Goal: Task Accomplishment & Management: Manage account settings

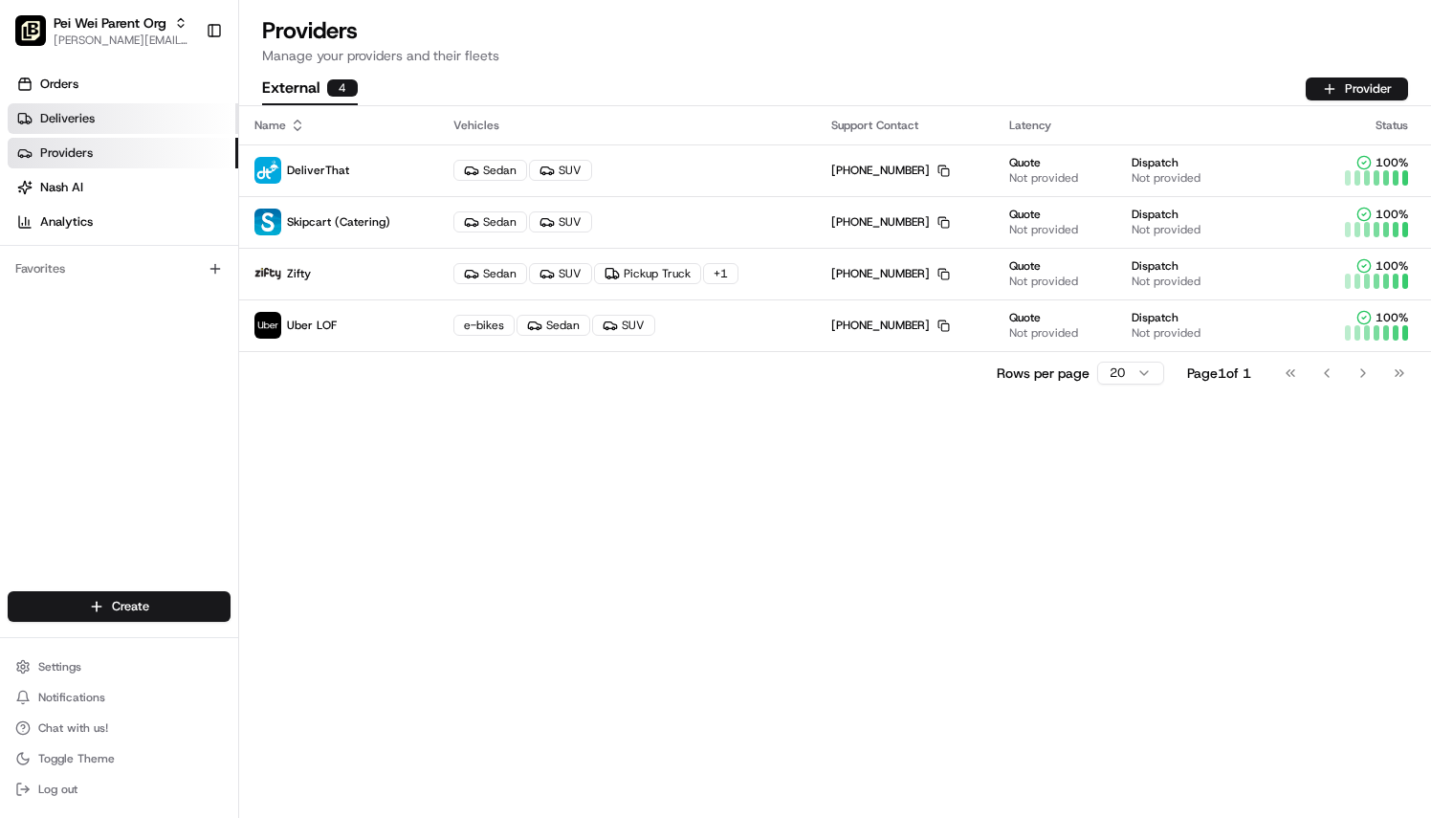
click at [95, 113] on link "Deliveries" at bounding box center [123, 118] width 230 height 31
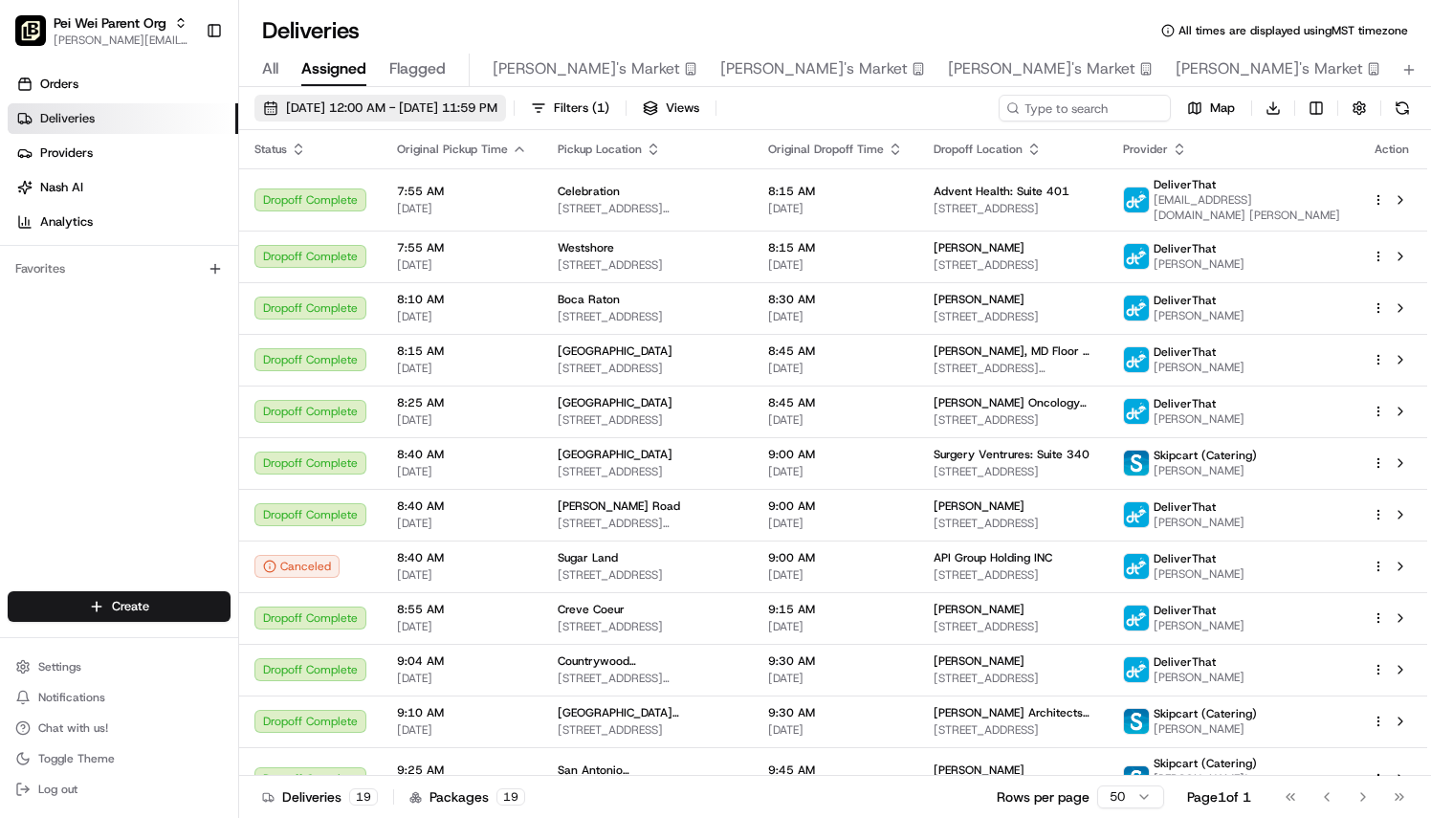
click at [442, 113] on span "[DATE] 12:00 AM - [DATE] 11:59 PM" at bounding box center [391, 107] width 211 height 17
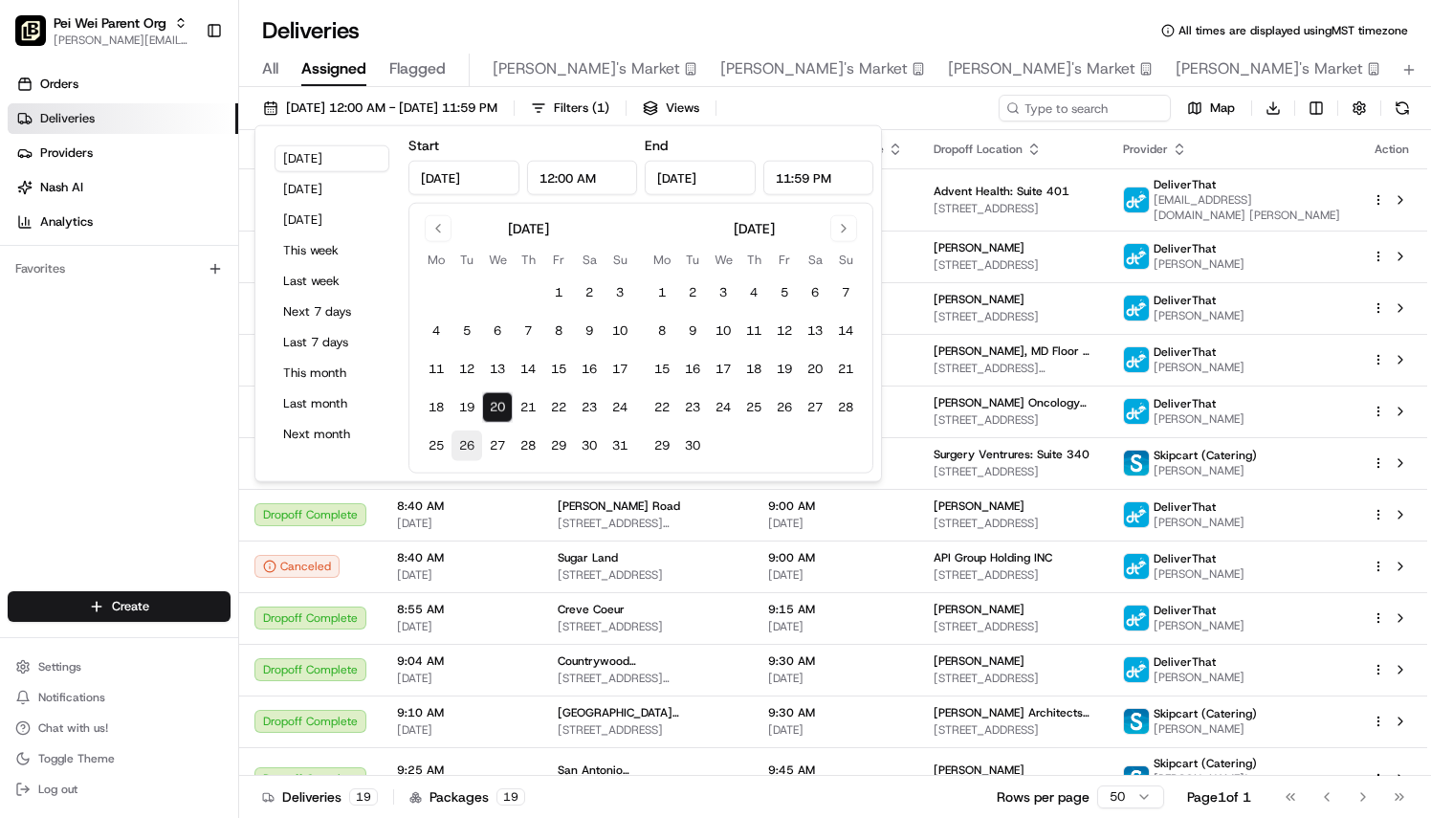
click at [471, 440] on button "26" at bounding box center [466, 445] width 31 height 31
type input "[DATE]"
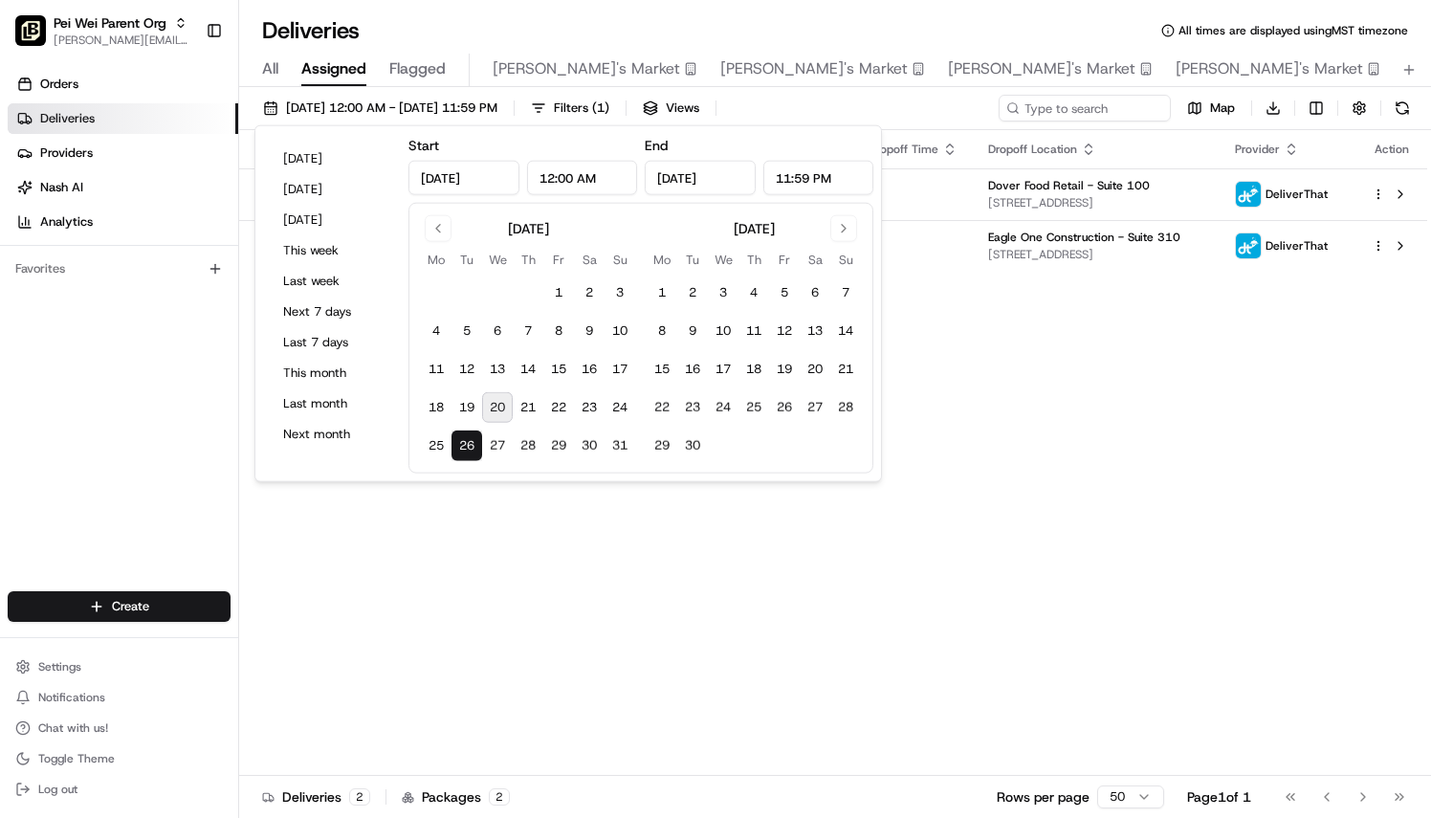
click at [113, 475] on div "Orders Deliveries Providers [PERSON_NAME] Analytics Favorites" at bounding box center [119, 331] width 238 height 541
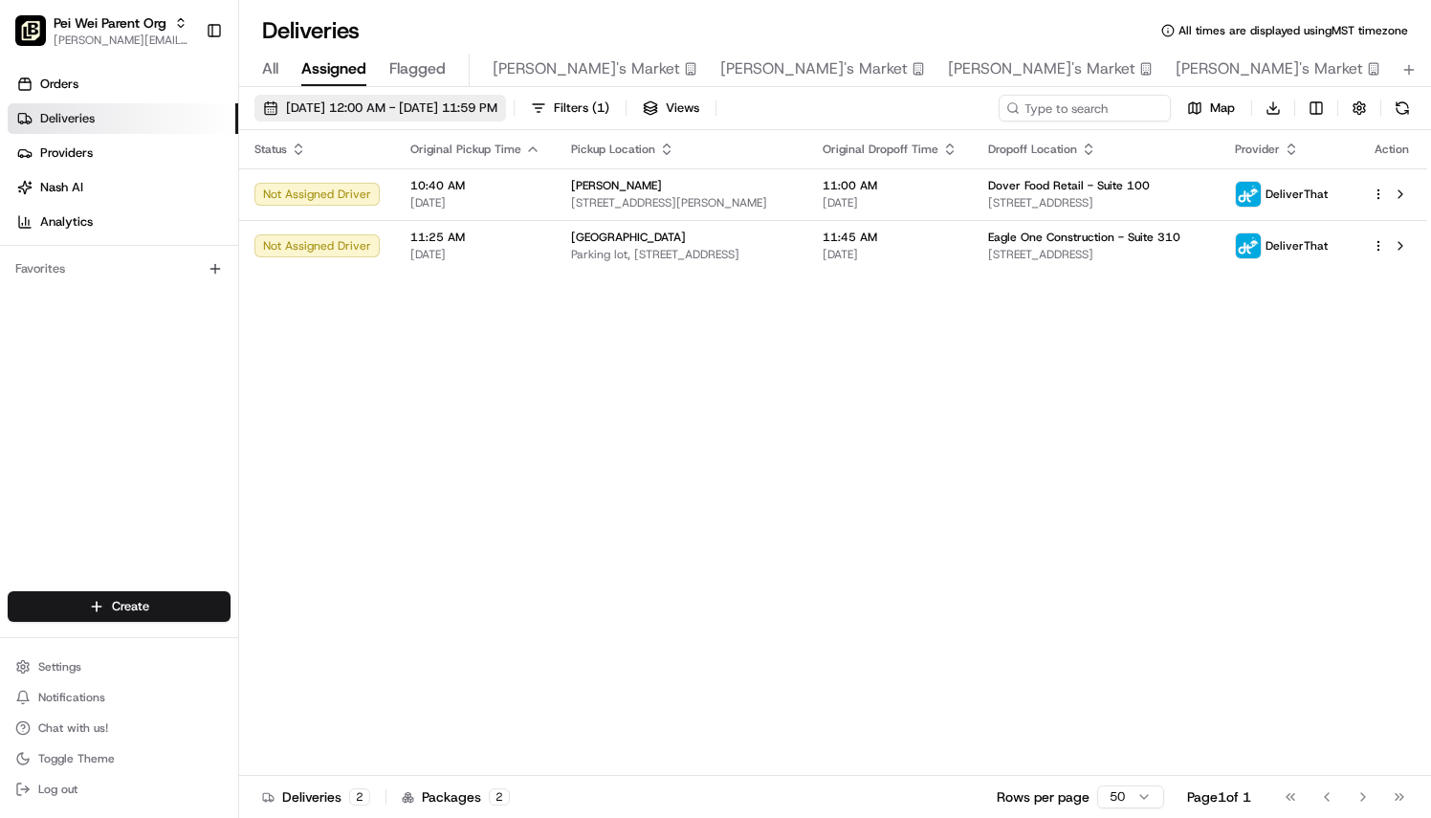
click at [398, 105] on span "[DATE] 12:00 AM - [DATE] 11:59 PM" at bounding box center [391, 107] width 211 height 17
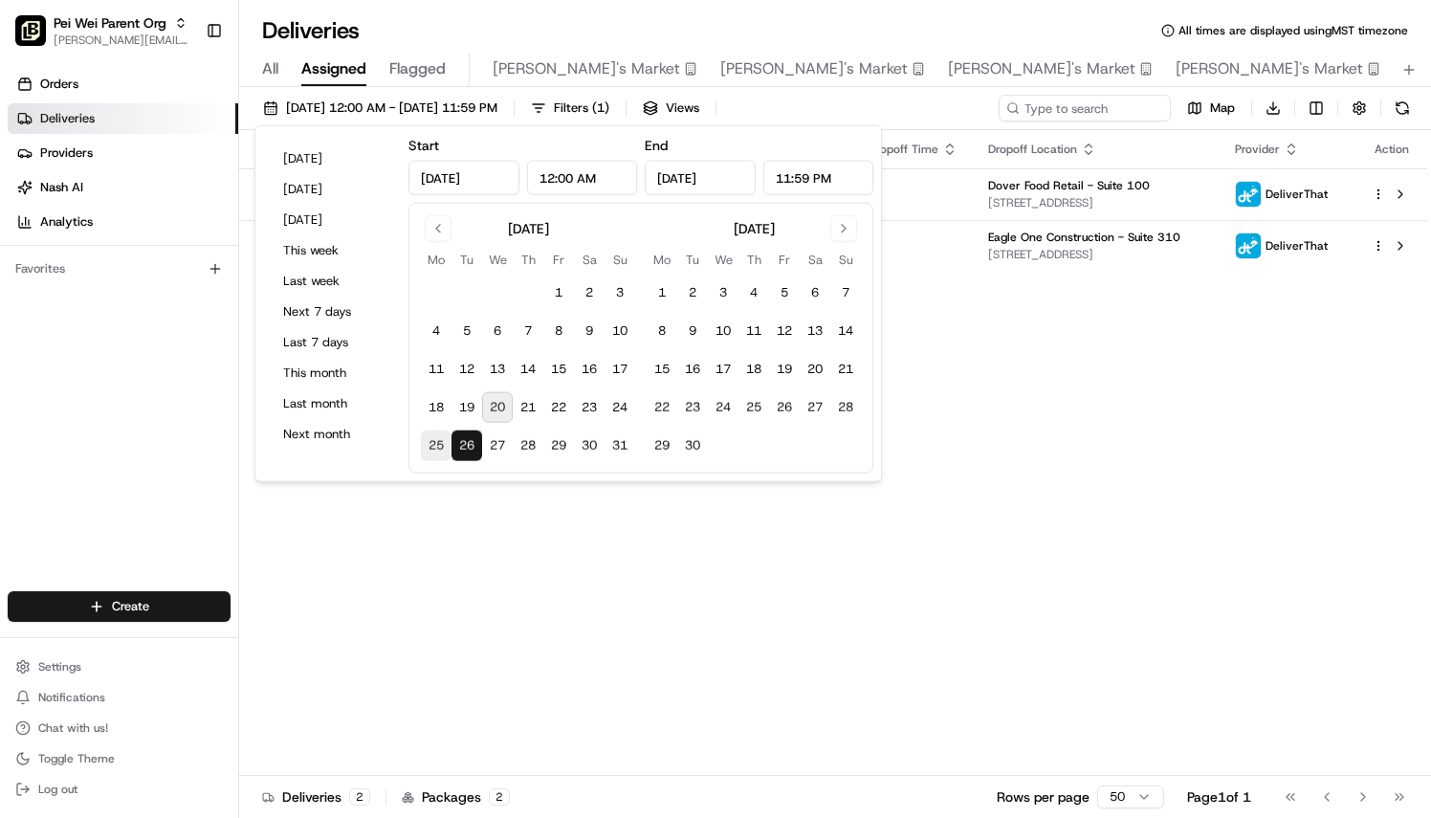
click at [431, 436] on button "25" at bounding box center [436, 445] width 31 height 31
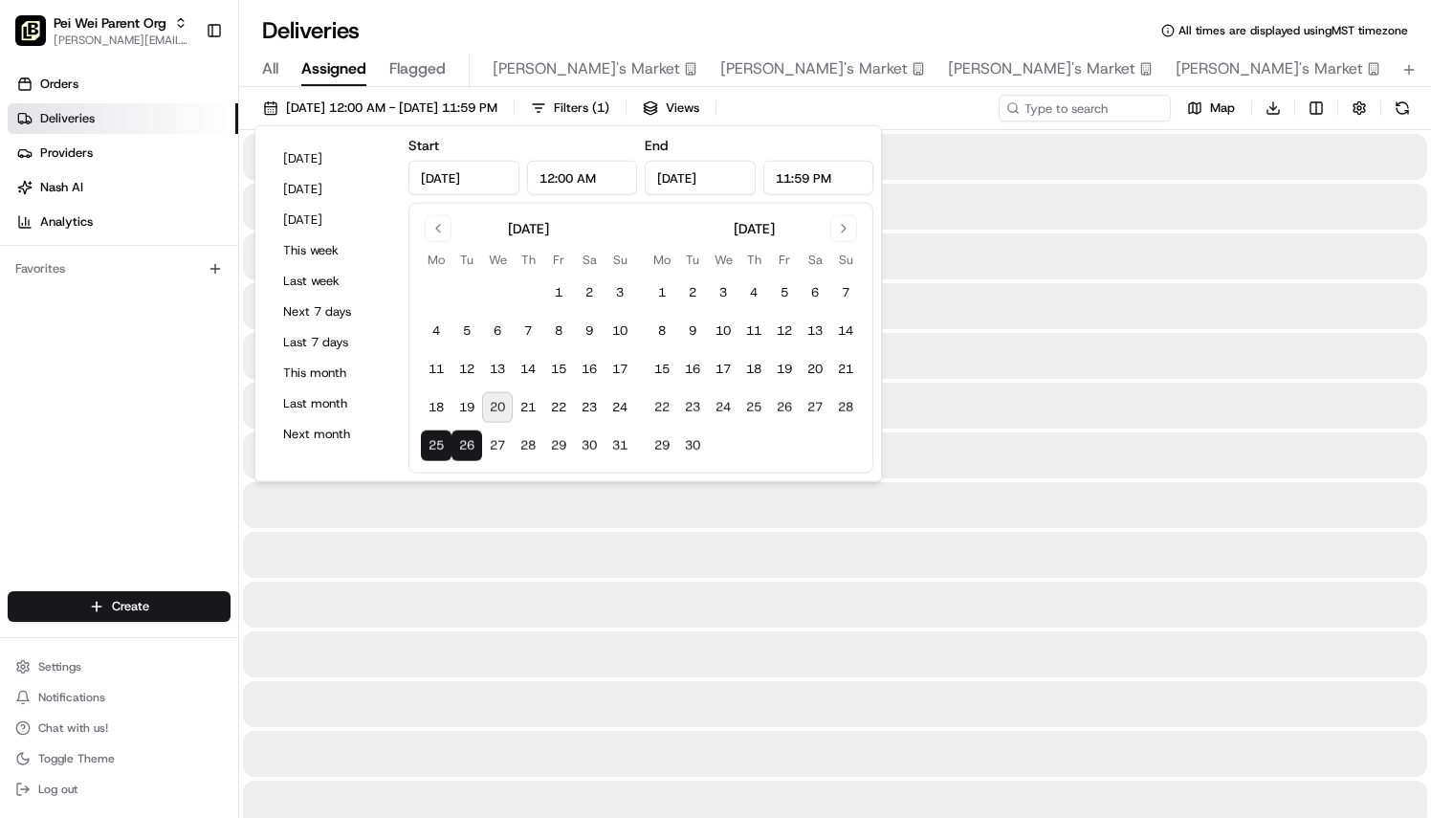
type input "[DATE]"
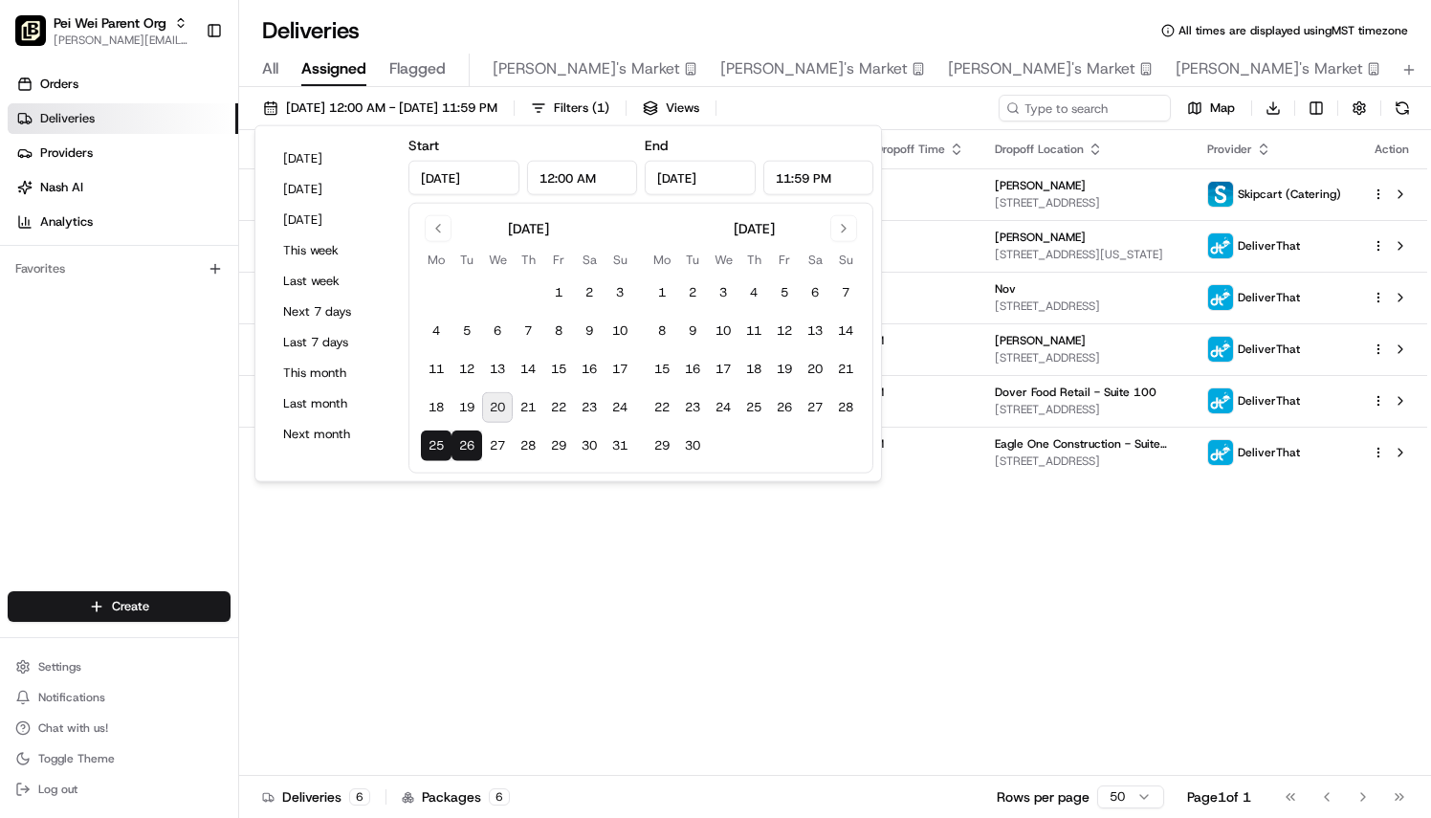
click at [128, 485] on div "Orders Deliveries Providers [PERSON_NAME] Analytics Favorites" at bounding box center [119, 331] width 238 height 541
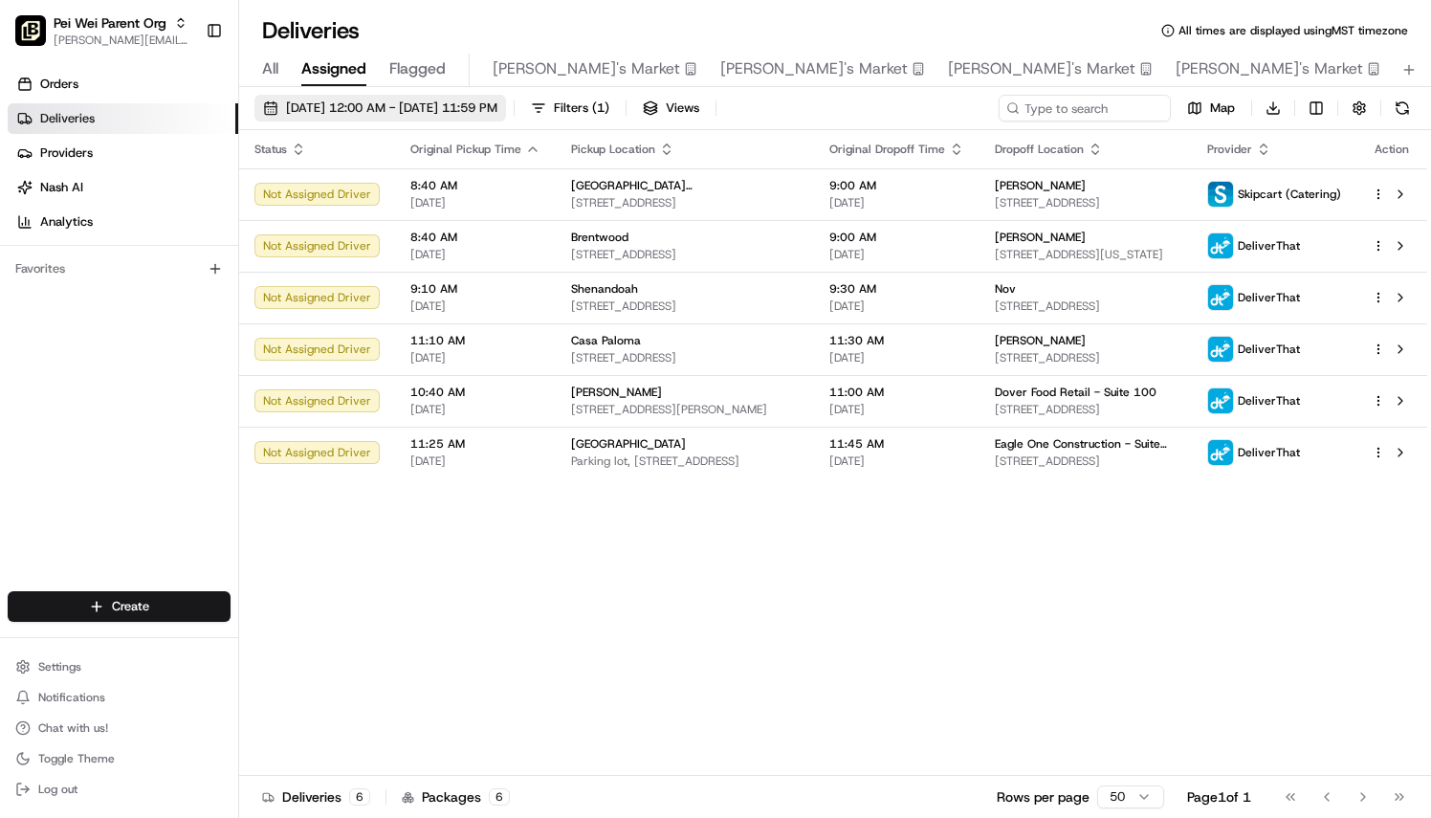
click at [390, 119] on button "[DATE] 12:00 AM - [DATE] 11:59 PM" at bounding box center [380, 108] width 252 height 27
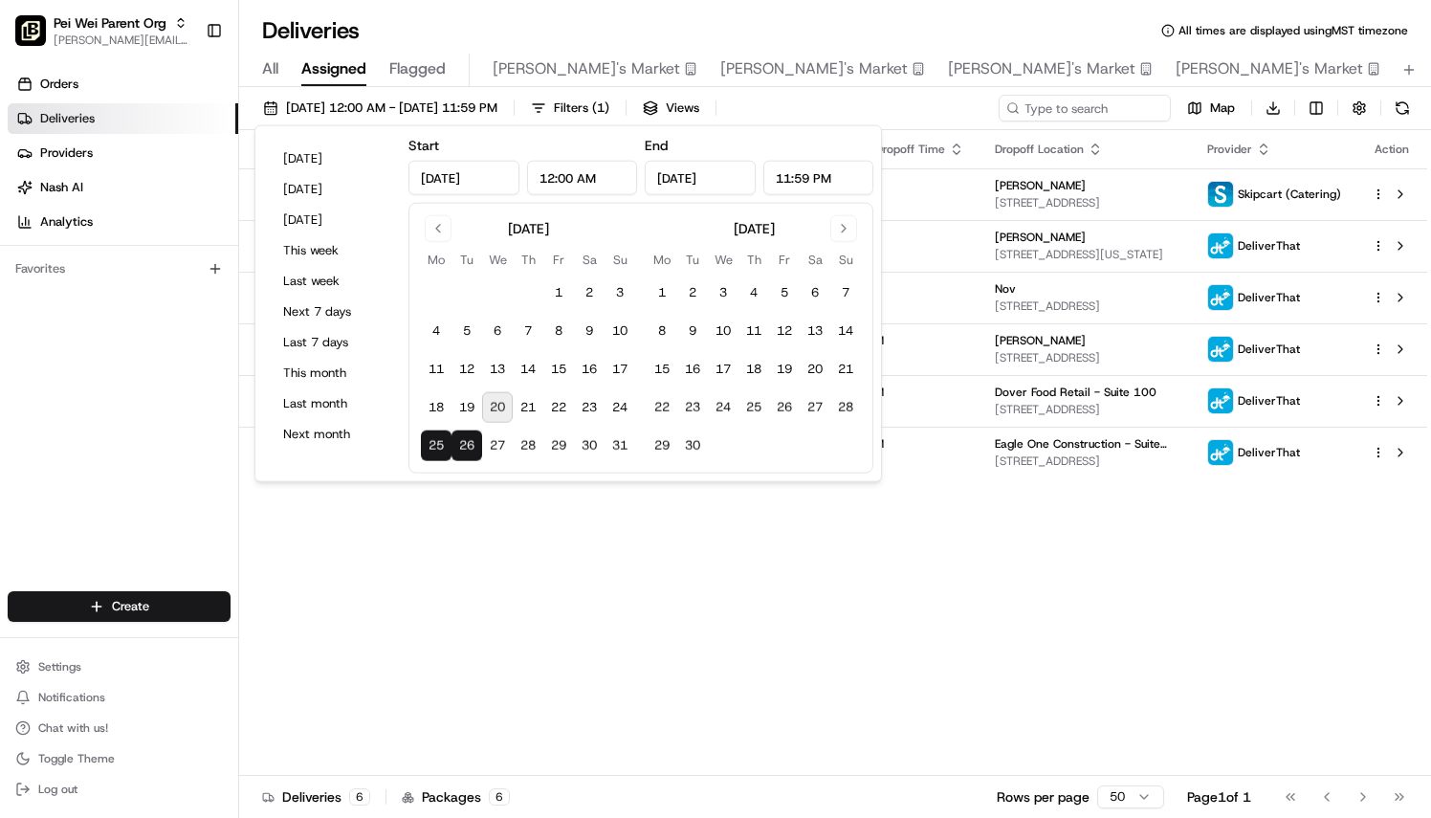
click at [460, 449] on button "26" at bounding box center [466, 445] width 31 height 31
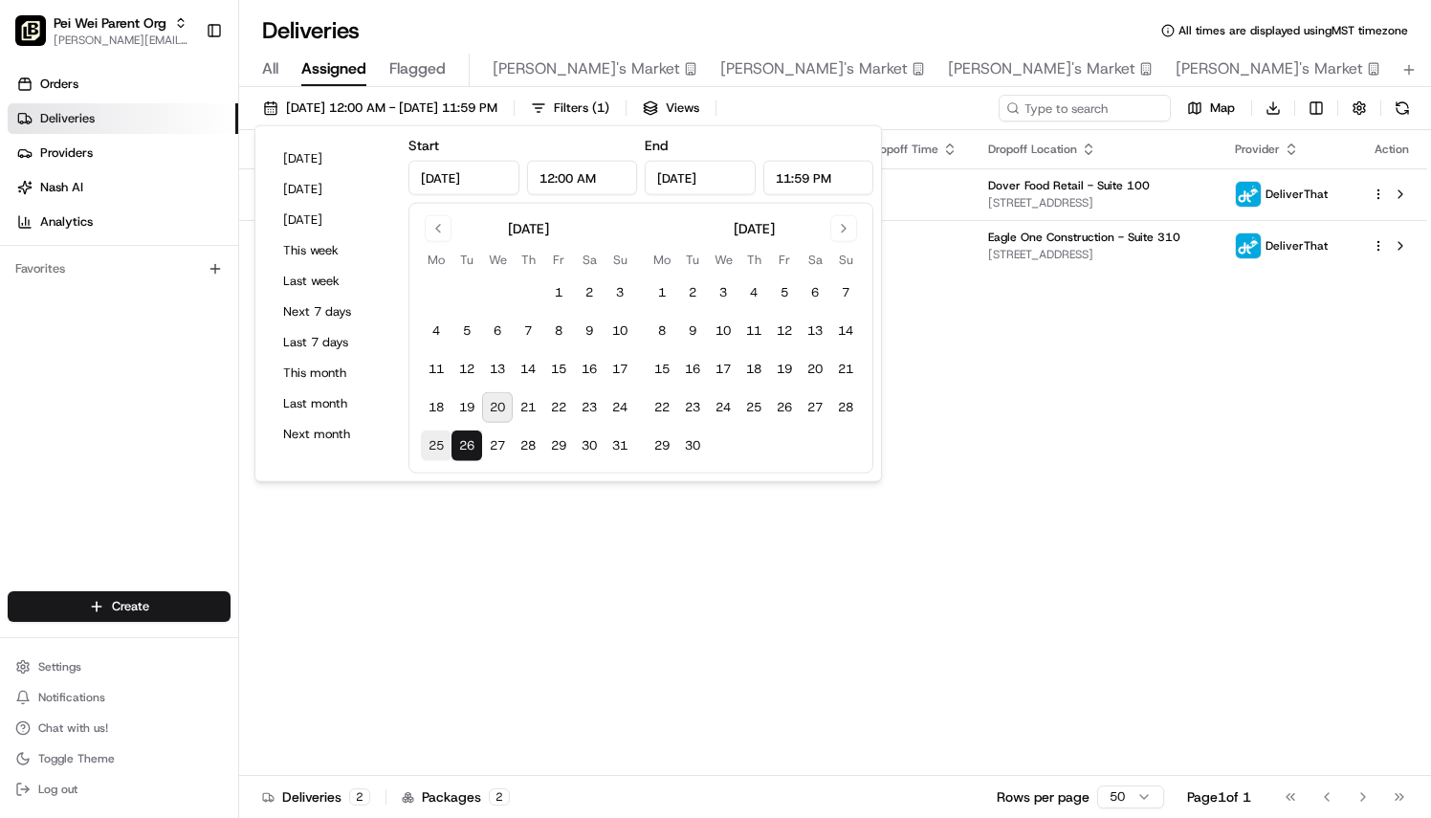
click at [434, 449] on button "25" at bounding box center [436, 445] width 31 height 31
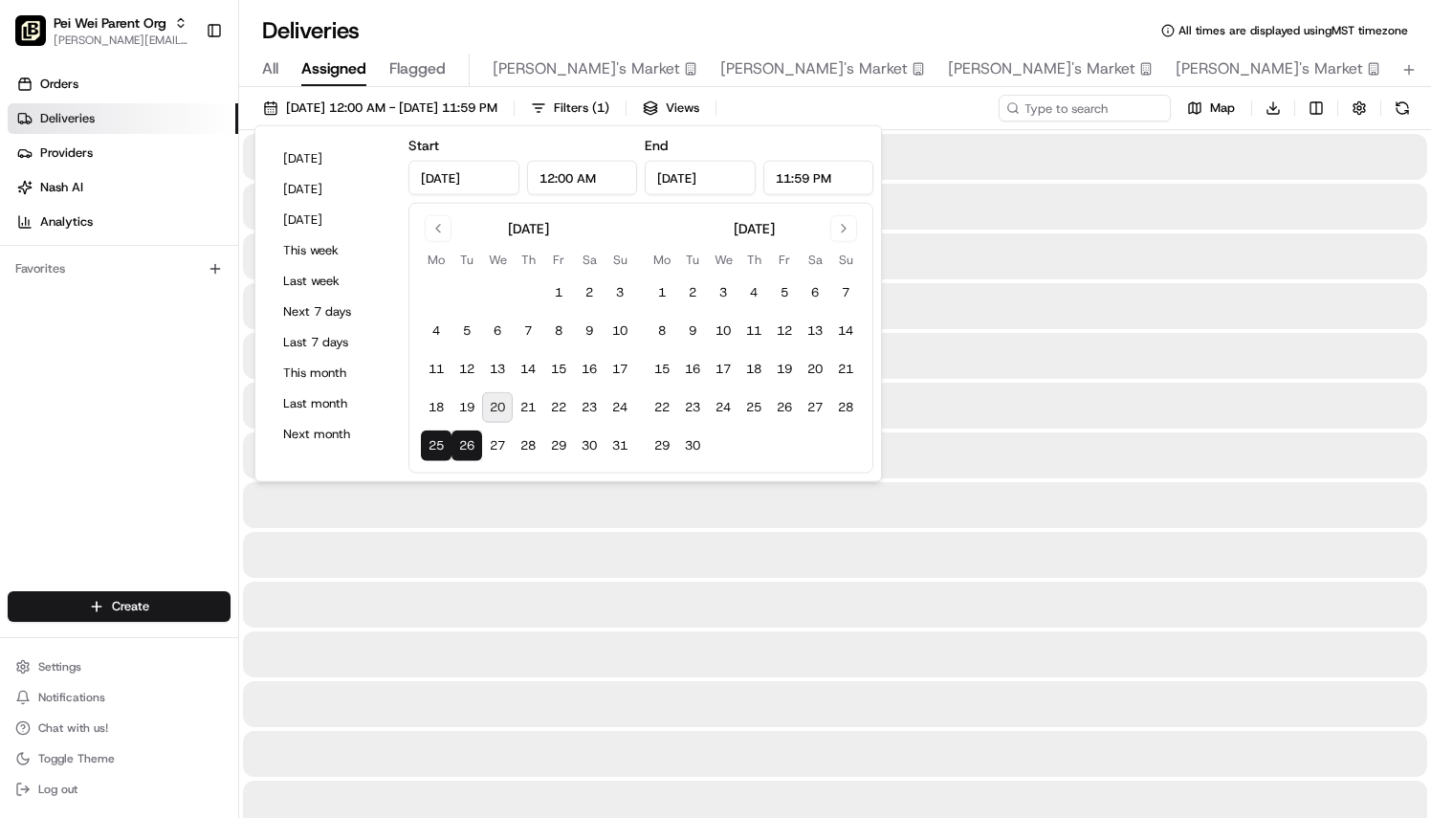
type input "[DATE]"
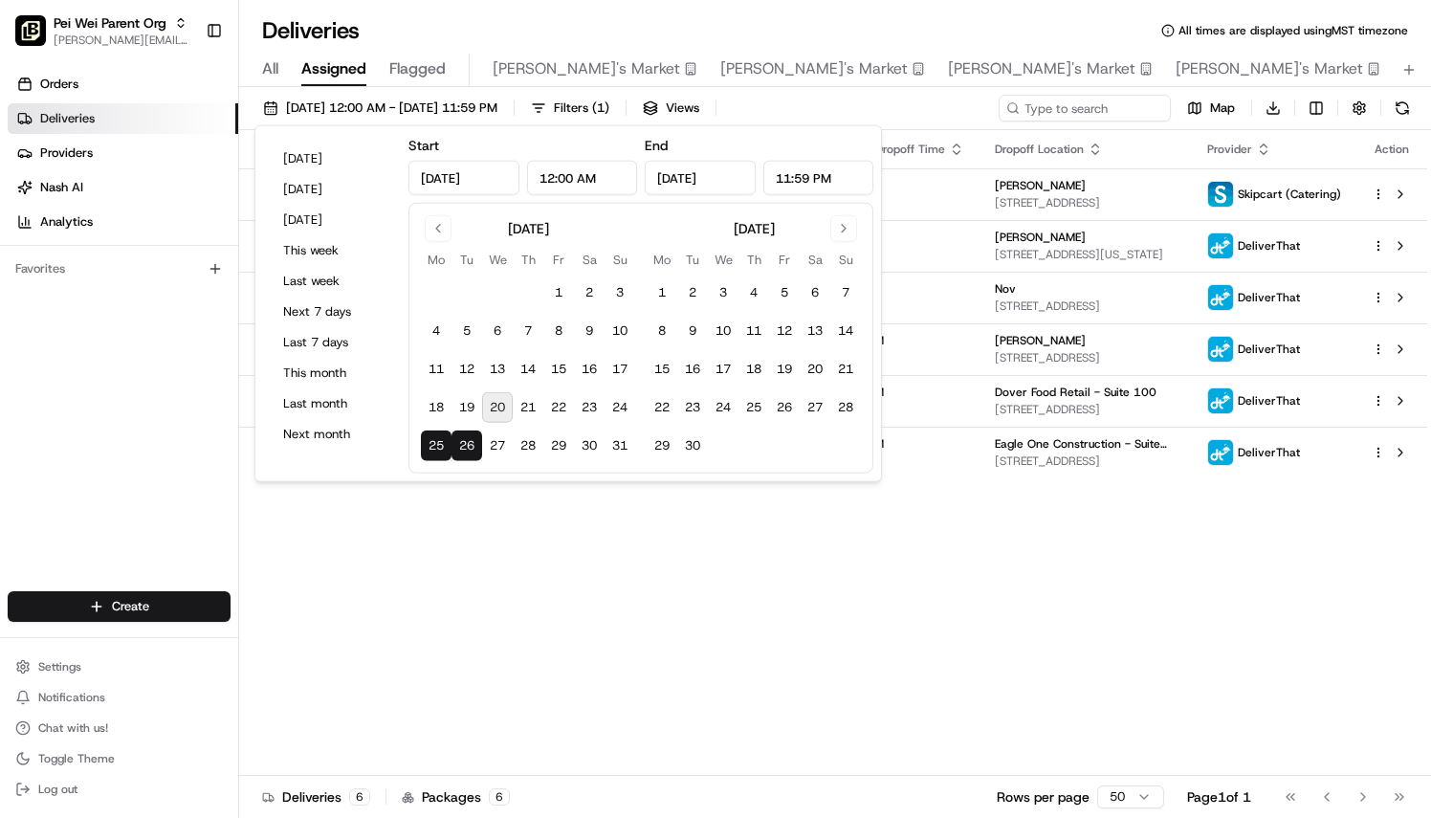
click at [434, 449] on button "25" at bounding box center [436, 445] width 31 height 31
type input "[DATE]"
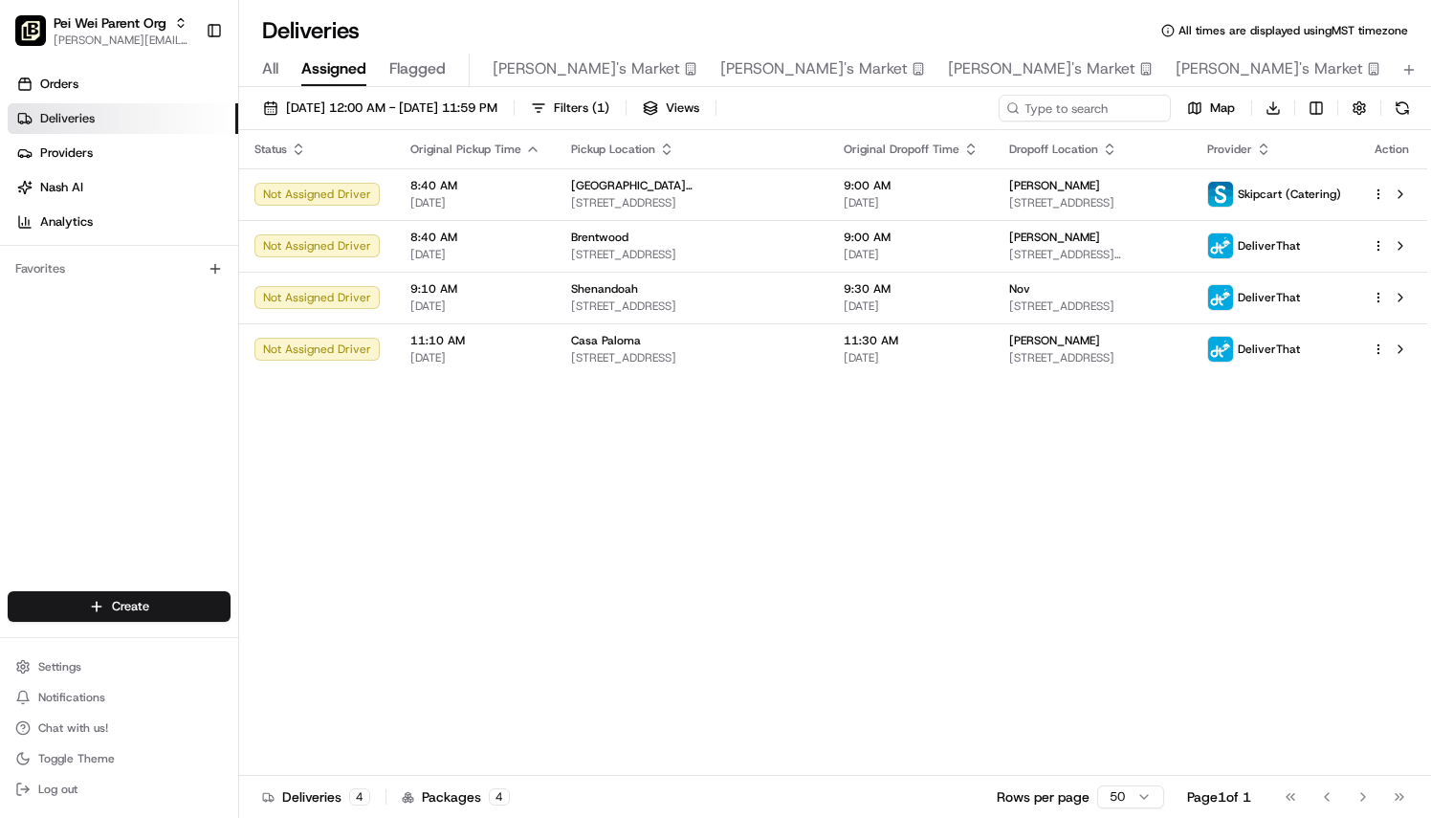
click at [5, 528] on div "Orders Deliveries Providers [PERSON_NAME] Analytics Favorites" at bounding box center [119, 331] width 238 height 541
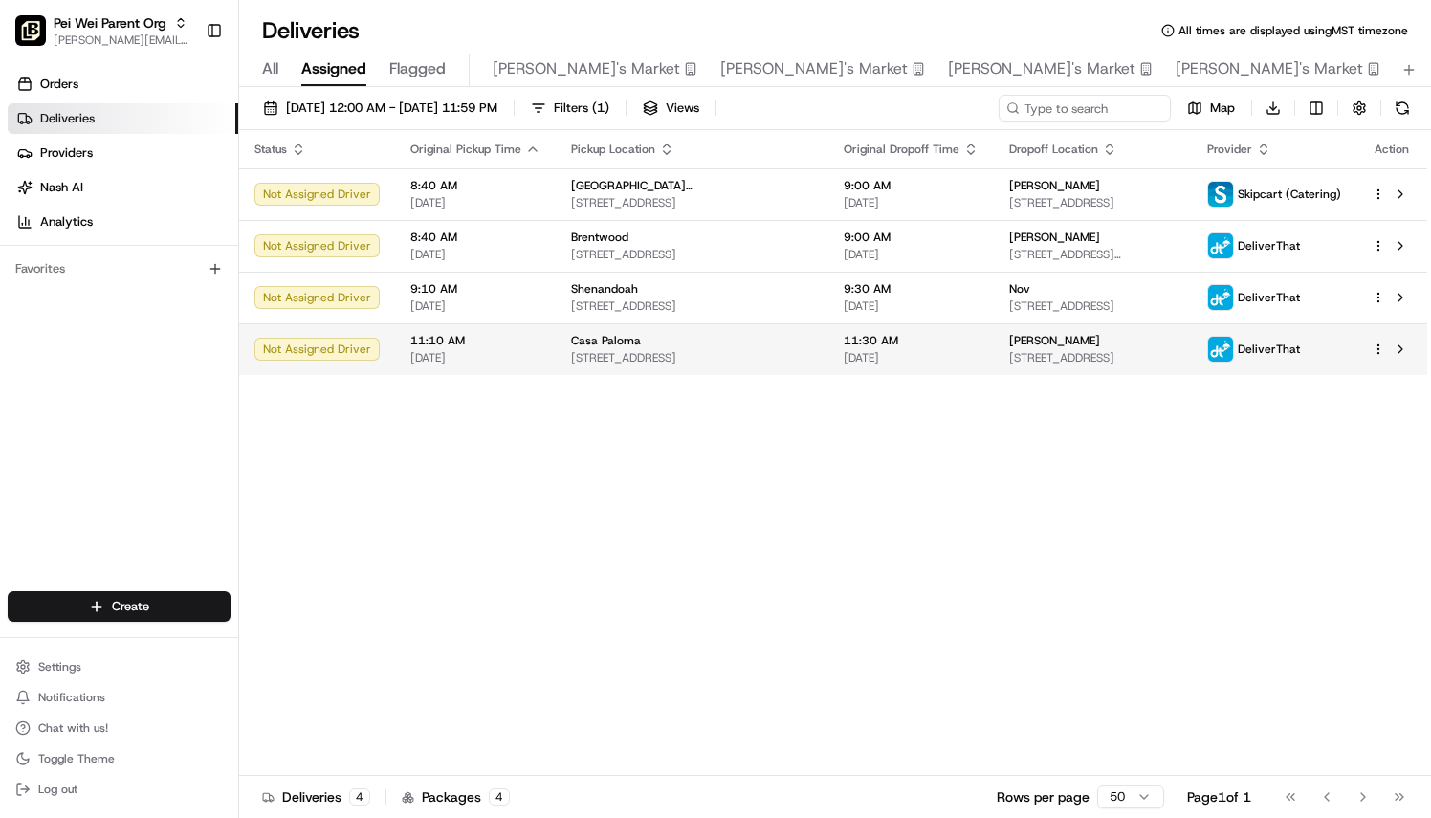
click at [515, 371] on td "11:10 AM [DATE]" at bounding box center [475, 349] width 161 height 52
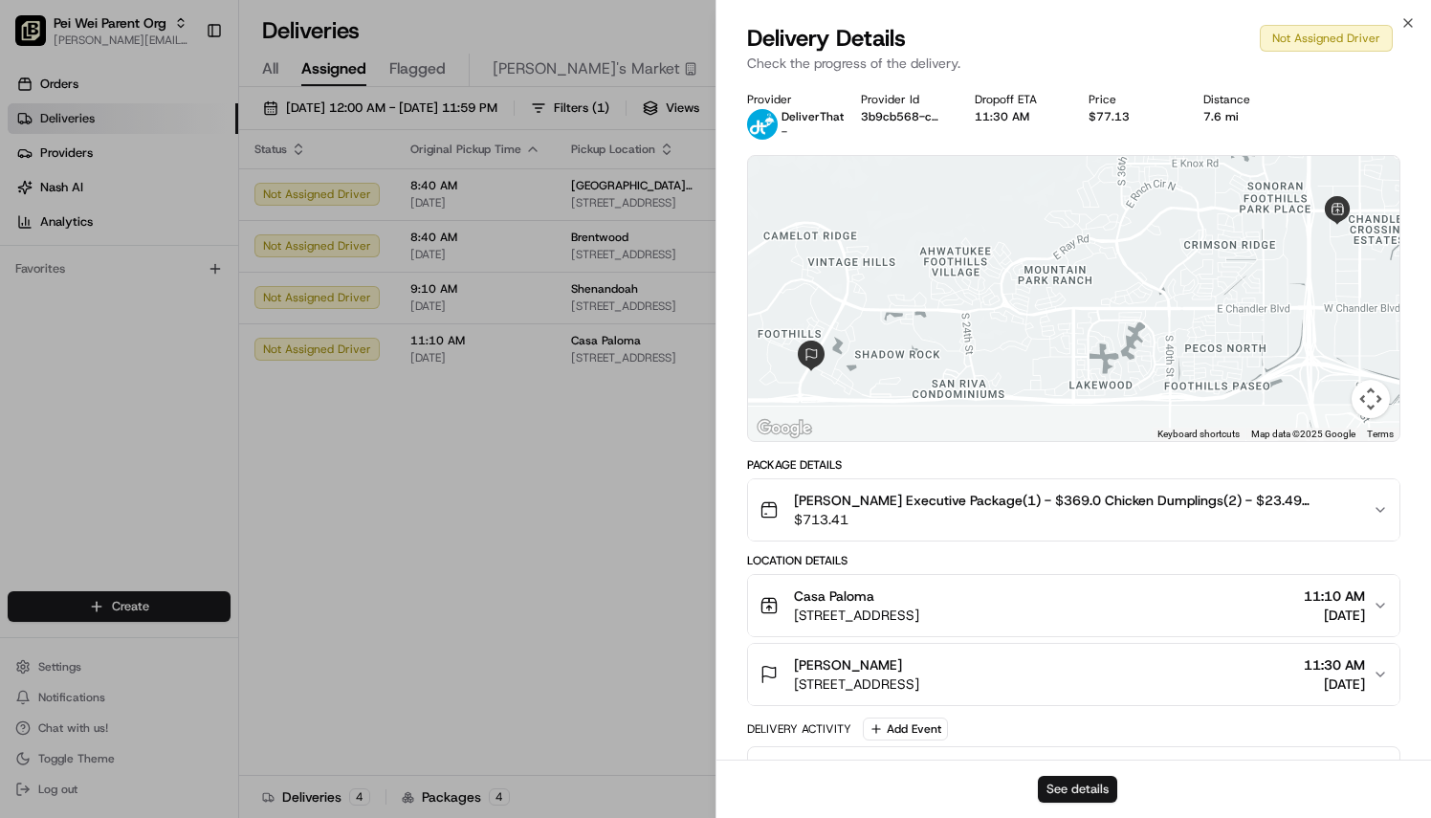
click at [1075, 798] on button "See details" at bounding box center [1077, 789] width 79 height 27
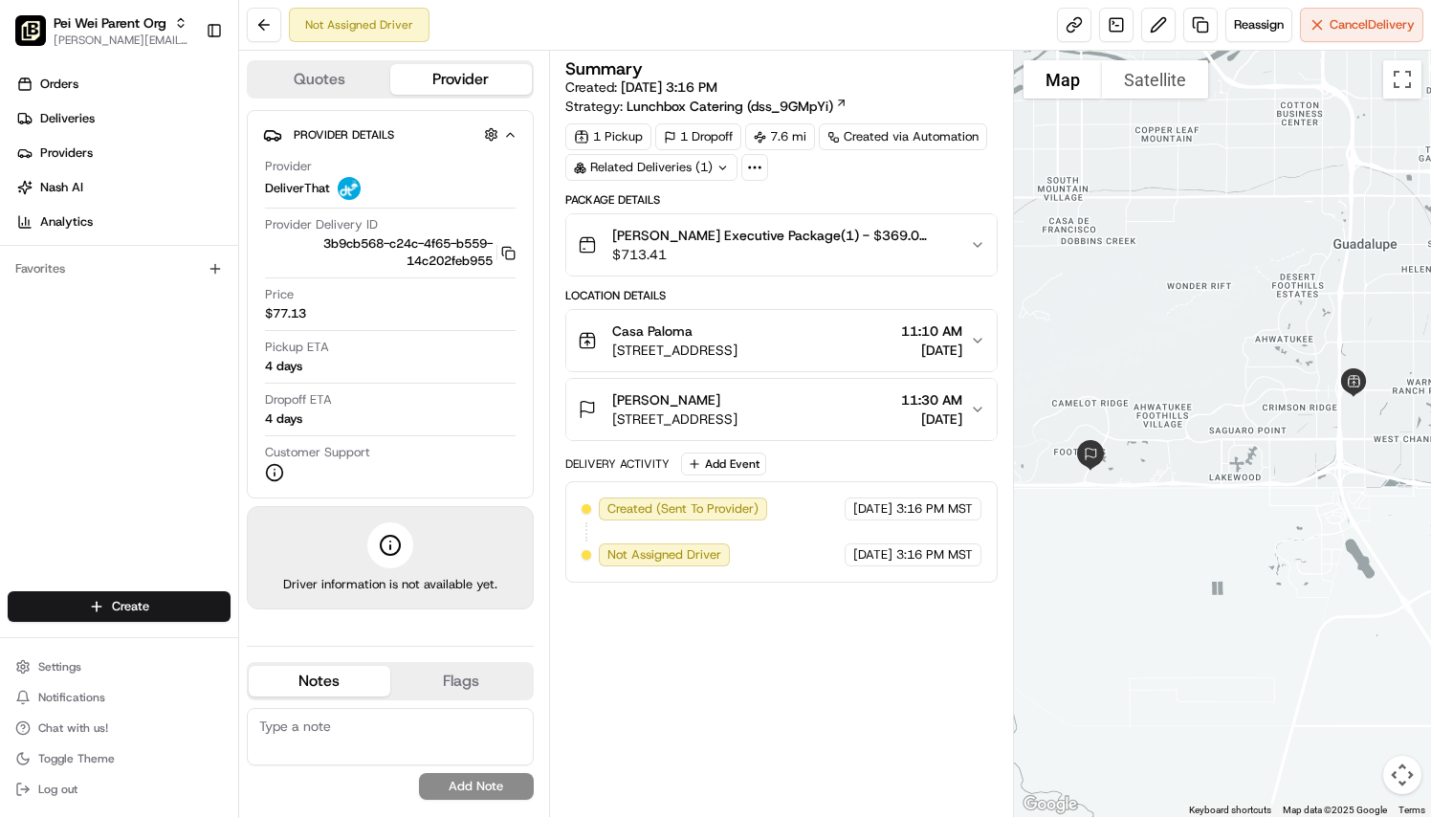
click at [975, 253] on button "Pei Wei Executive Package(1) - $369.0 Chicken Dumplings(2) - $23.49 Edamame(3) …" at bounding box center [781, 244] width 430 height 61
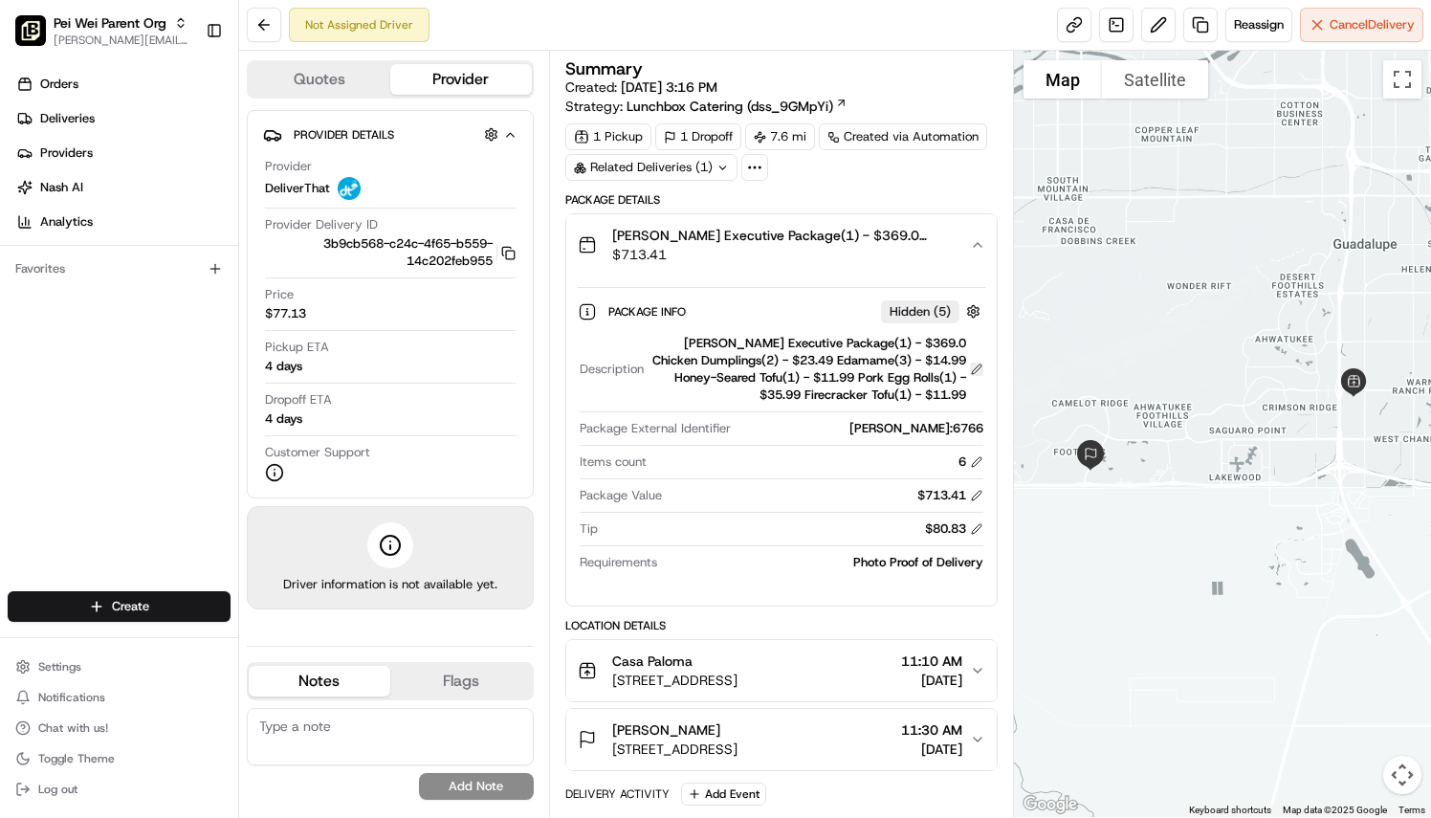
click at [975, 365] on button at bounding box center [976, 368] width 13 height 13
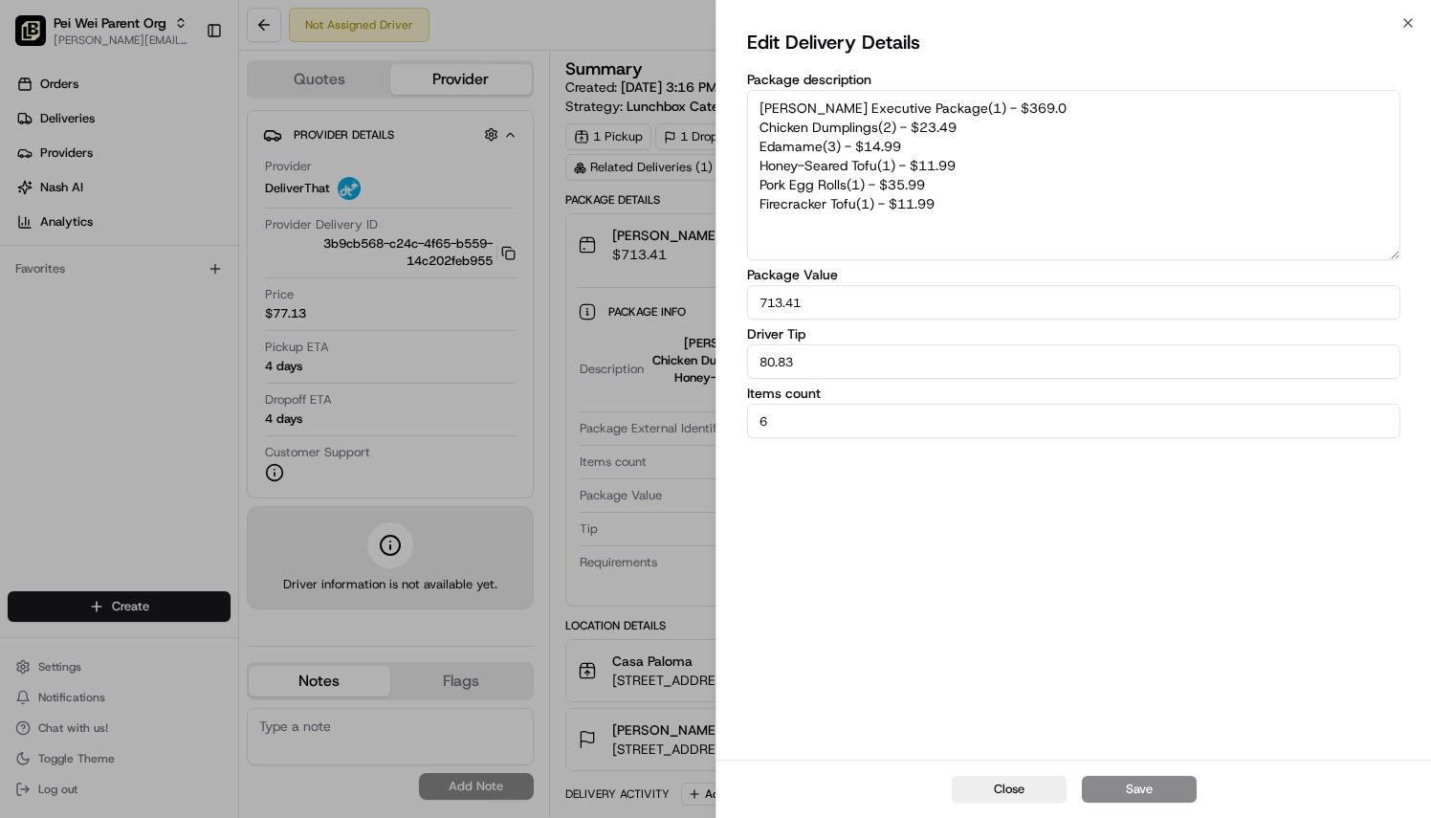
drag, startPoint x: 945, startPoint y: 210, endPoint x: 731, endPoint y: 90, distance: 245.8
click at [731, 90] on div "Edit Delivery Details Package description Pei Wei Executive Package(1) - $369.0…" at bounding box center [1073, 391] width 714 height 736
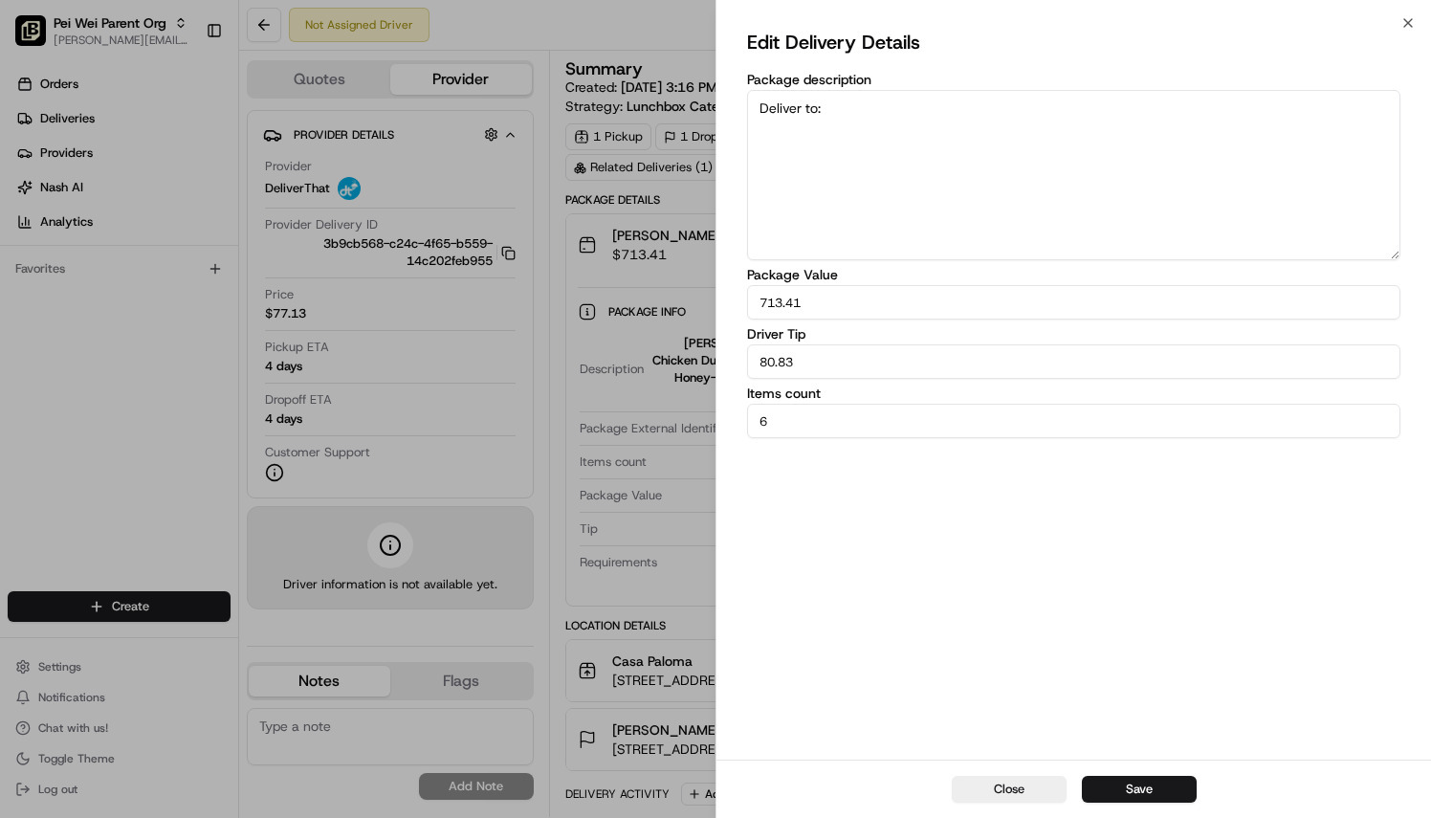
paste textarea "Vision Community Management"
paste textarea "16625 S Desert Foothills Pkwy Phoenix, AZ 85048"
type textarea "Deliver to: Vision Community Management [STREET_ADDRESS]"
click at [1116, 789] on button "Save" at bounding box center [1139, 789] width 115 height 27
